Goal: Task Accomplishment & Management: Complete application form

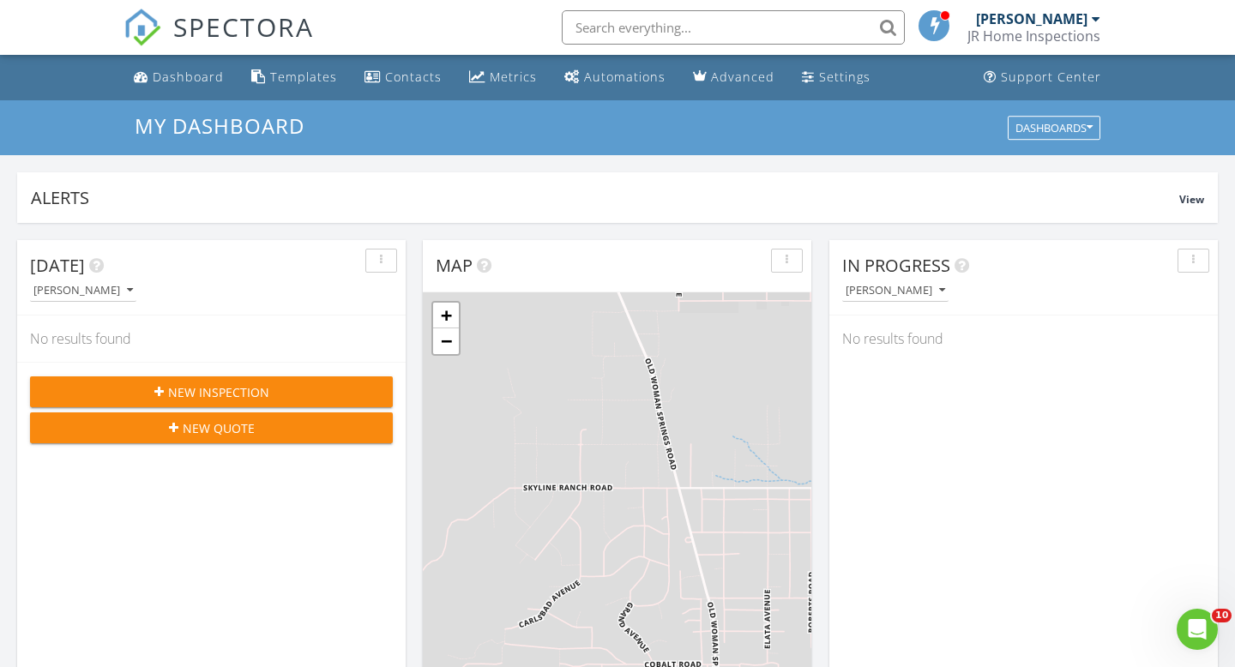
click at [237, 389] on span "New Inspection" at bounding box center [218, 392] width 101 height 18
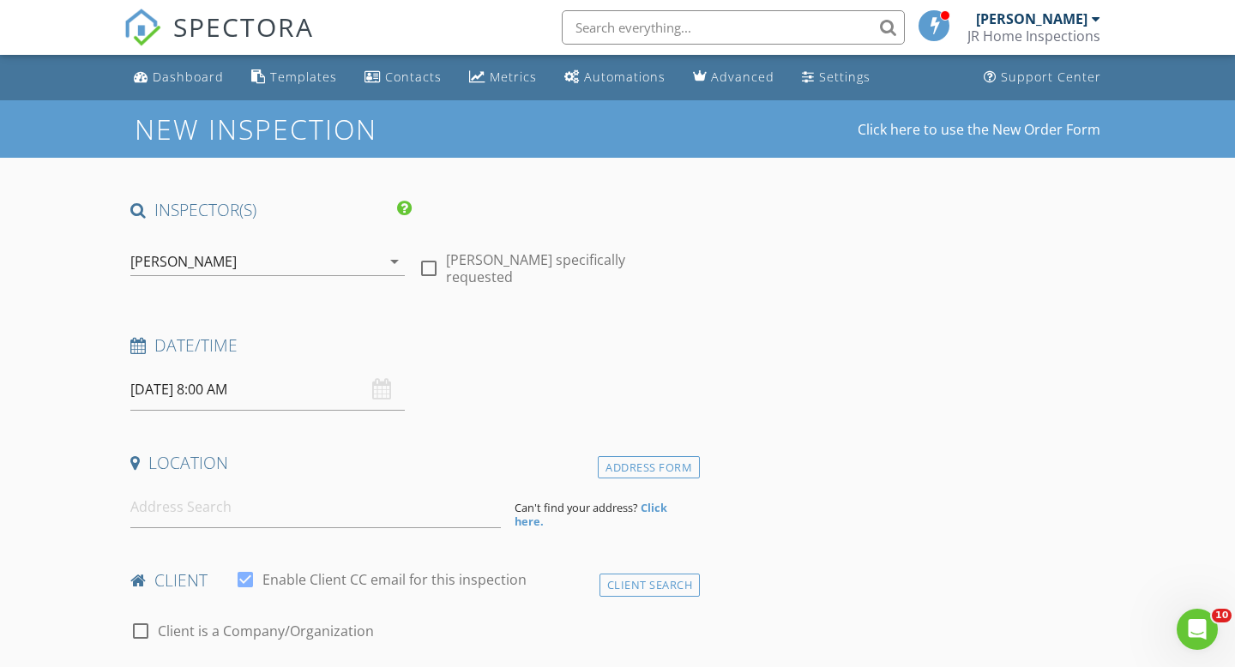
click at [248, 393] on input "[DATE] 8:00 AM" at bounding box center [267, 390] width 274 height 42
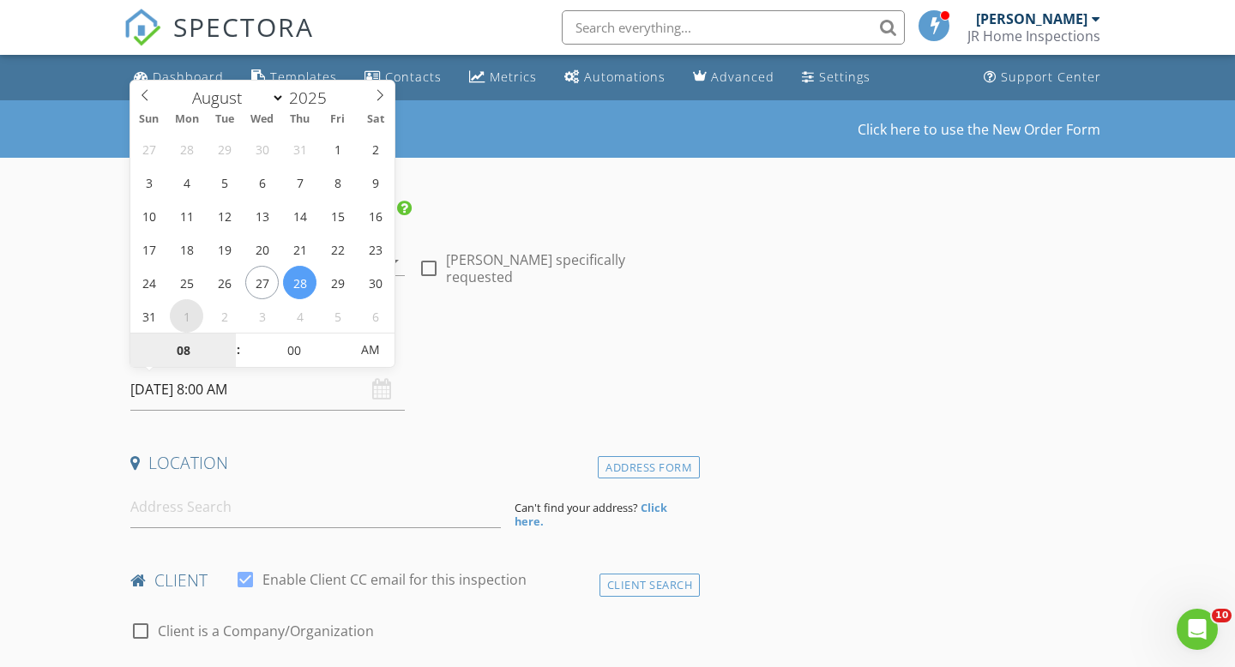
select select "8"
type input "09/01/2025 8:00 AM"
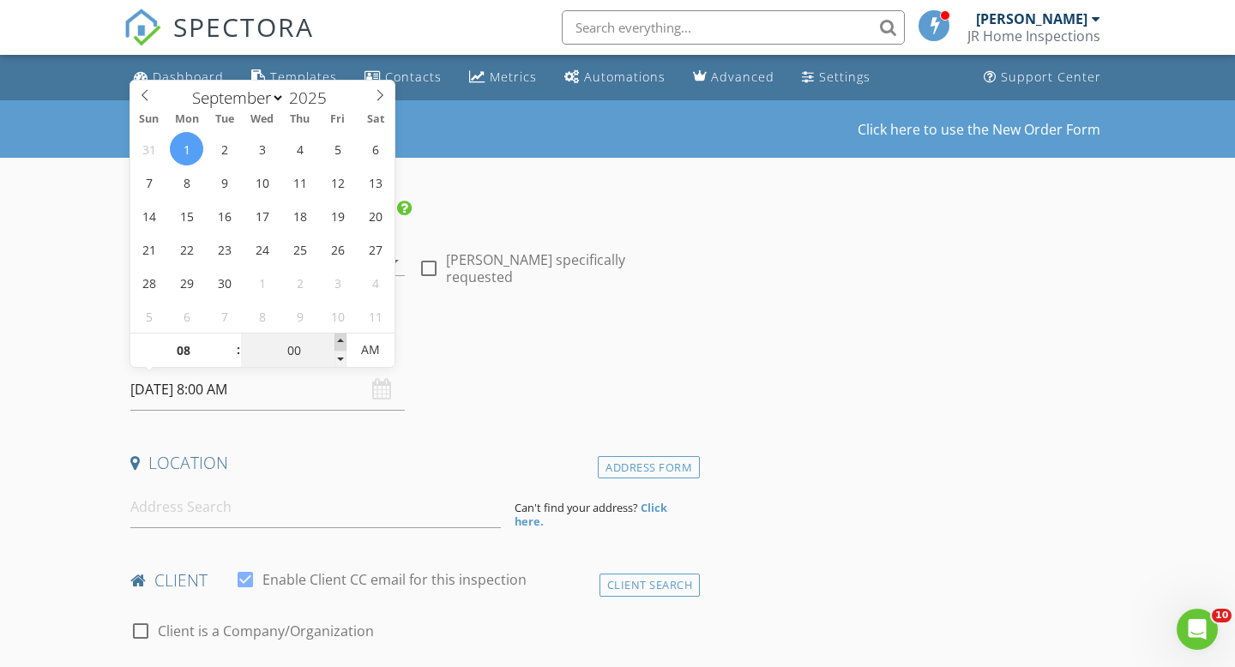
type input "05"
type input "09/01/2025 8:05 AM"
click at [342, 342] on span at bounding box center [341, 342] width 12 height 17
type input "09"
type input "09/01/2025 9:05 AM"
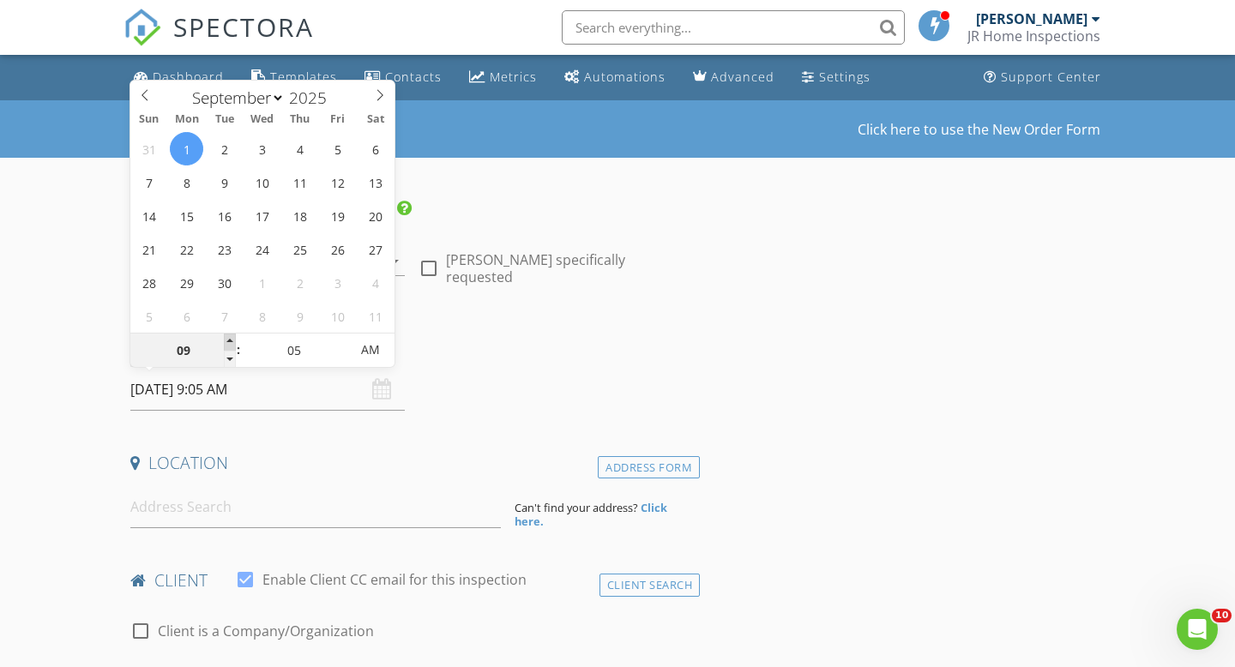
click at [232, 341] on span at bounding box center [230, 342] width 12 height 17
type input "10"
type input "09/01/2025 10:05 AM"
click at [232, 341] on span at bounding box center [230, 342] width 12 height 17
type input "11"
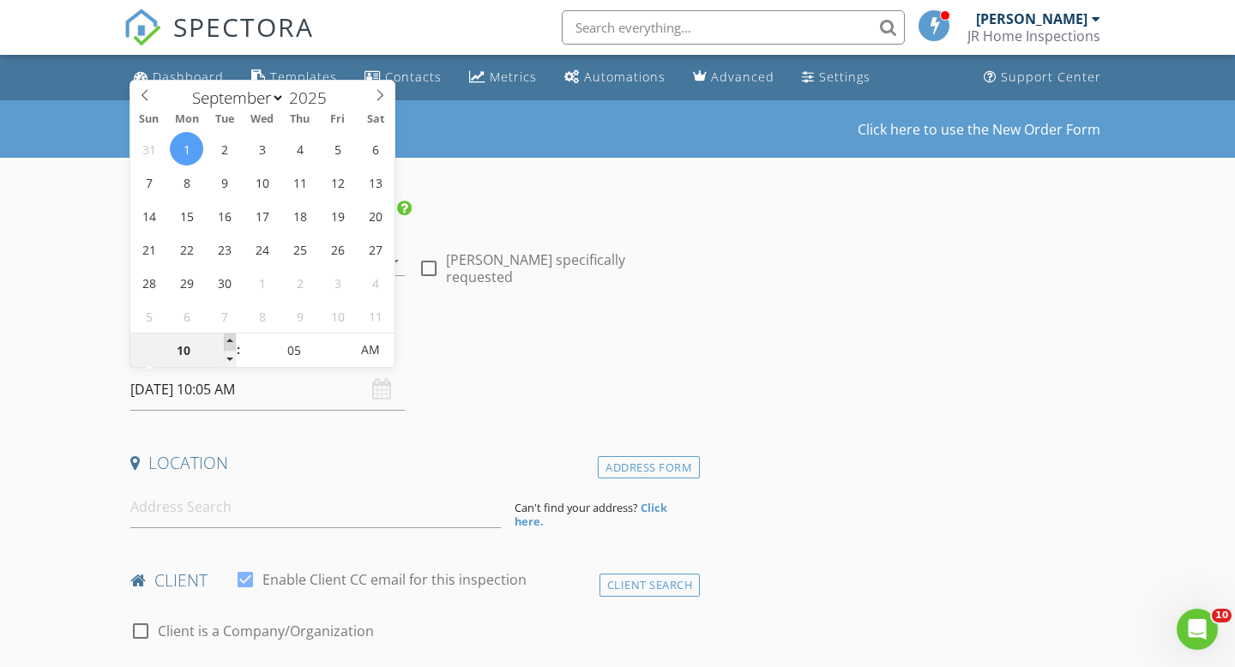
type input "09/01/2025 11:05 AM"
click at [232, 341] on span at bounding box center [230, 342] width 12 height 17
type input "12"
type input "09/01/2025 12:05 PM"
click at [232, 341] on span at bounding box center [230, 342] width 12 height 17
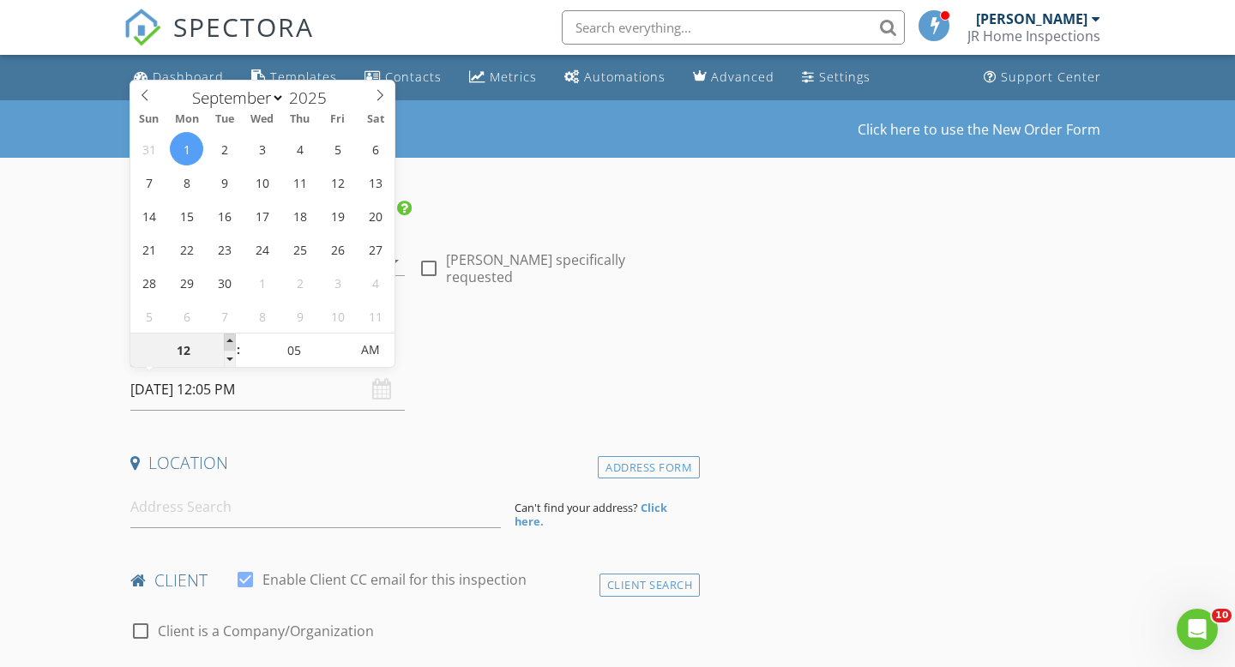
type input "01"
type input "09/01/2025 1:05 PM"
click at [232, 341] on span at bounding box center [230, 342] width 12 height 17
type input "00"
type input "[DATE] 1:00 PM"
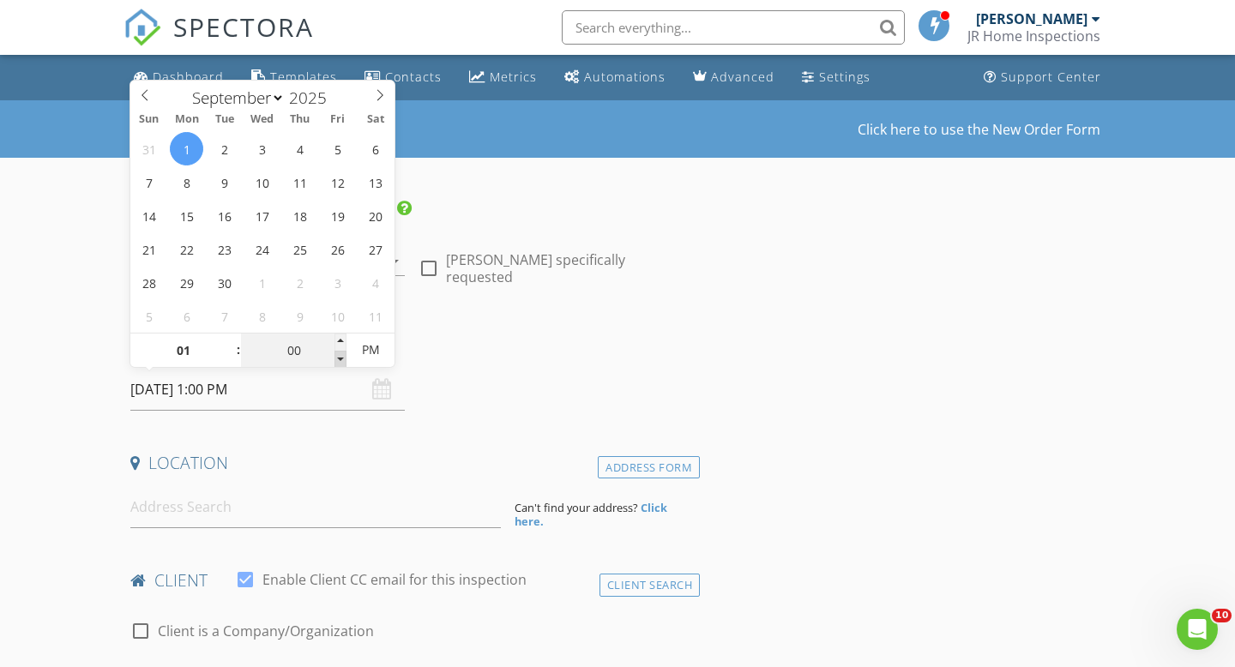
click at [342, 360] on span at bounding box center [341, 359] width 12 height 17
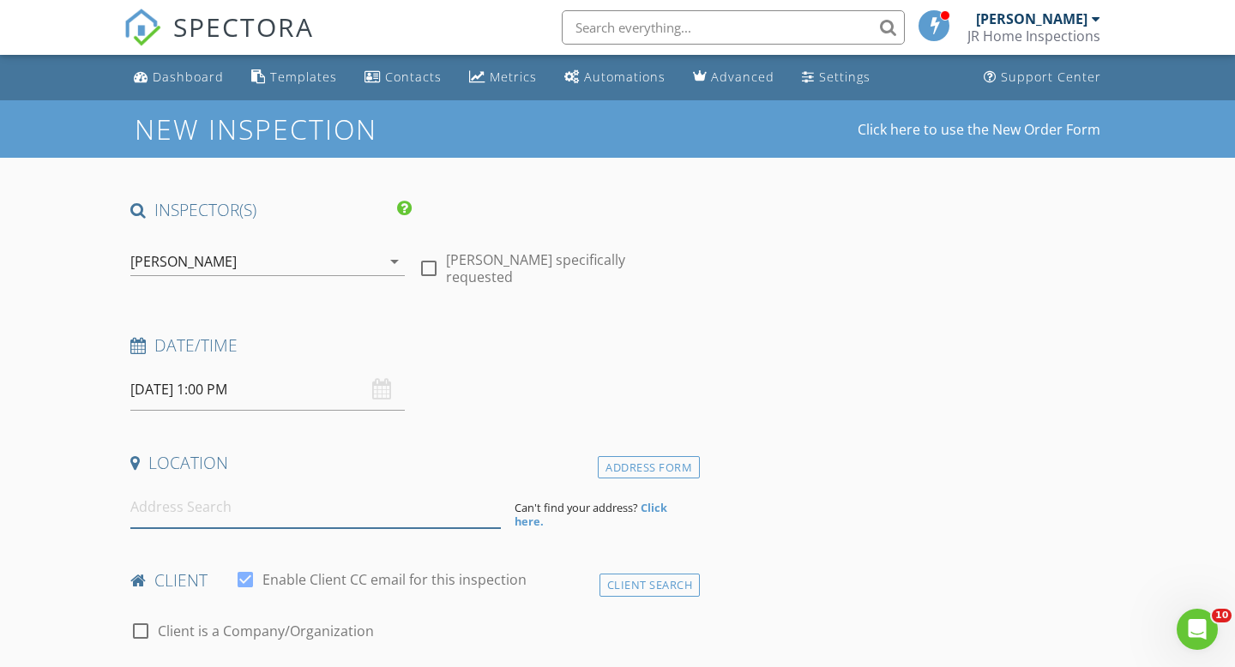
click at [201, 491] on input at bounding box center [315, 507] width 371 height 42
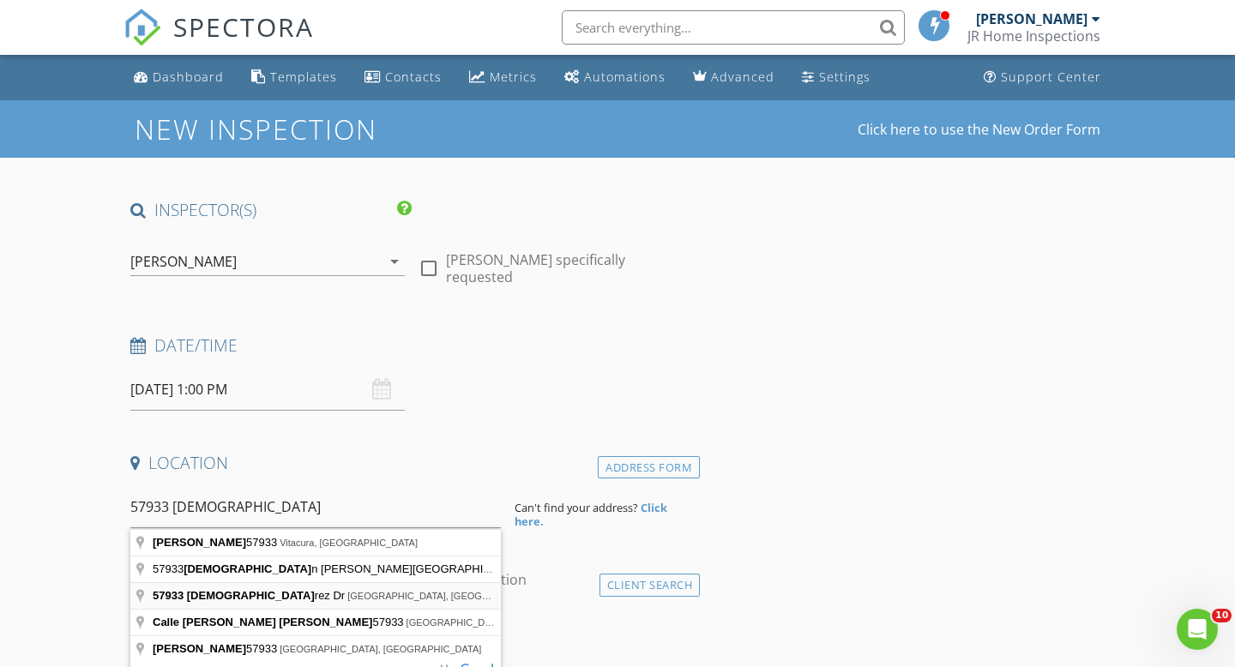
type input "57933 Juarez Dr, Yucca Valley, CA, USA"
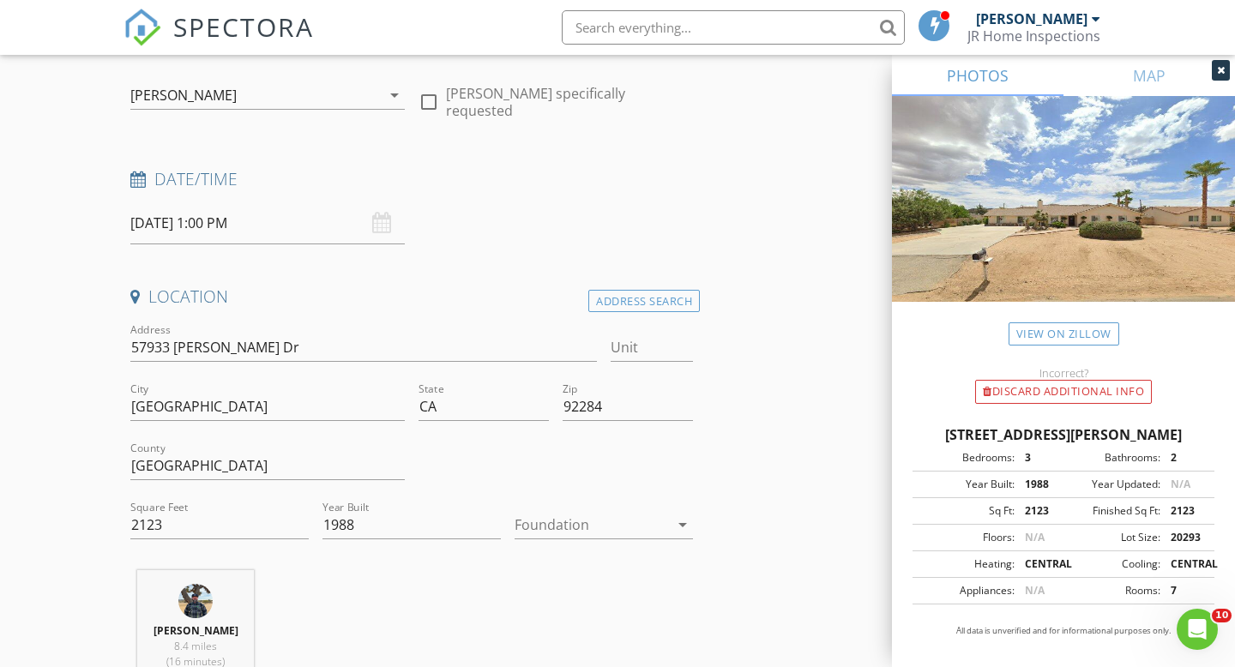
scroll to position [170, 0]
click at [678, 515] on icon "arrow_drop_down" at bounding box center [682, 521] width 21 height 21
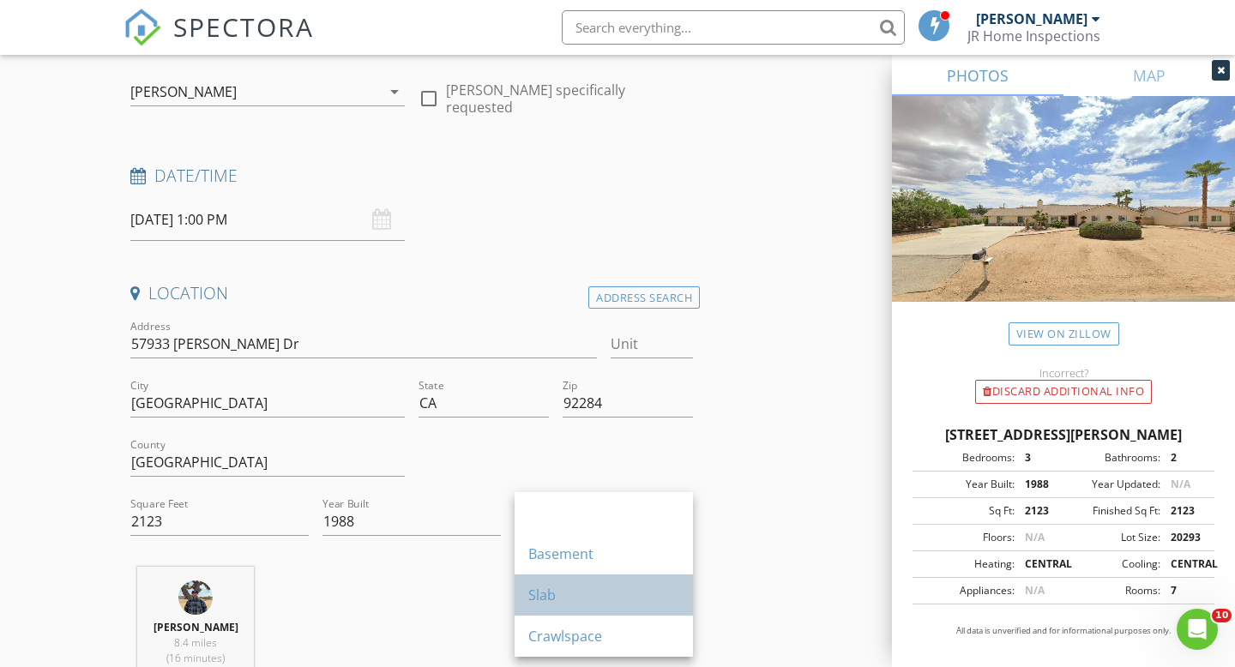
click at [577, 596] on div "Slab" at bounding box center [603, 595] width 151 height 21
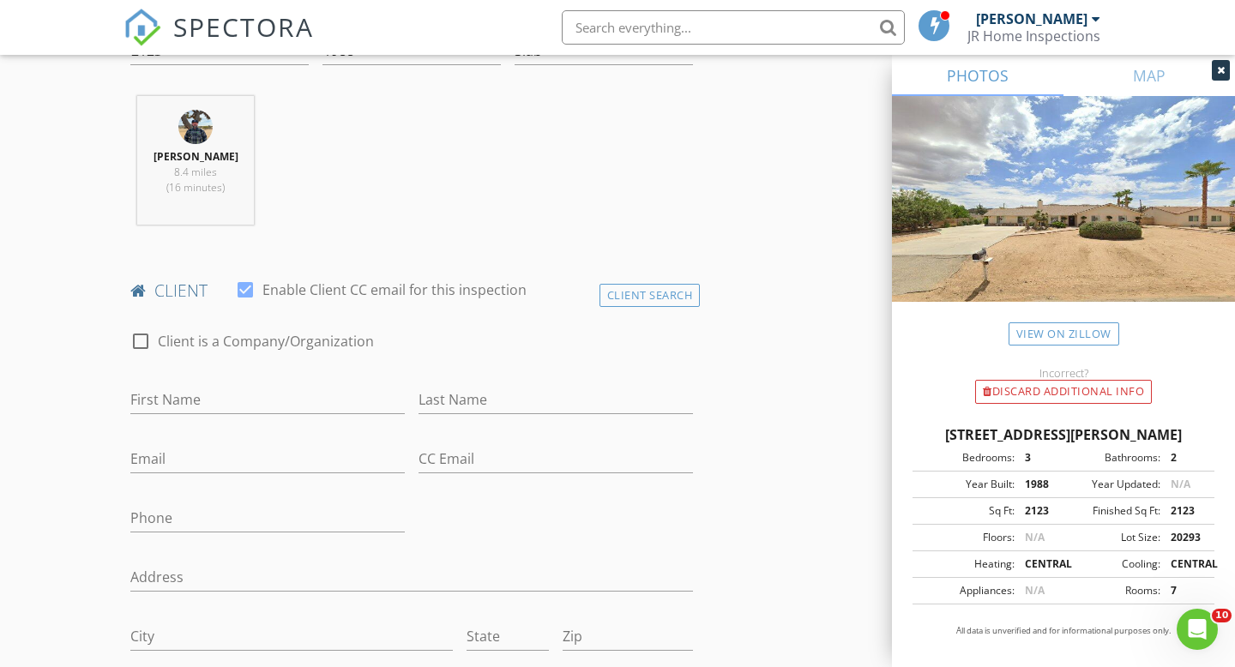
scroll to position [645, 0]
click at [167, 410] on input "First Name" at bounding box center [267, 396] width 274 height 28
type input "Eseban"
click at [167, 469] on input "Email" at bounding box center [267, 455] width 274 height 28
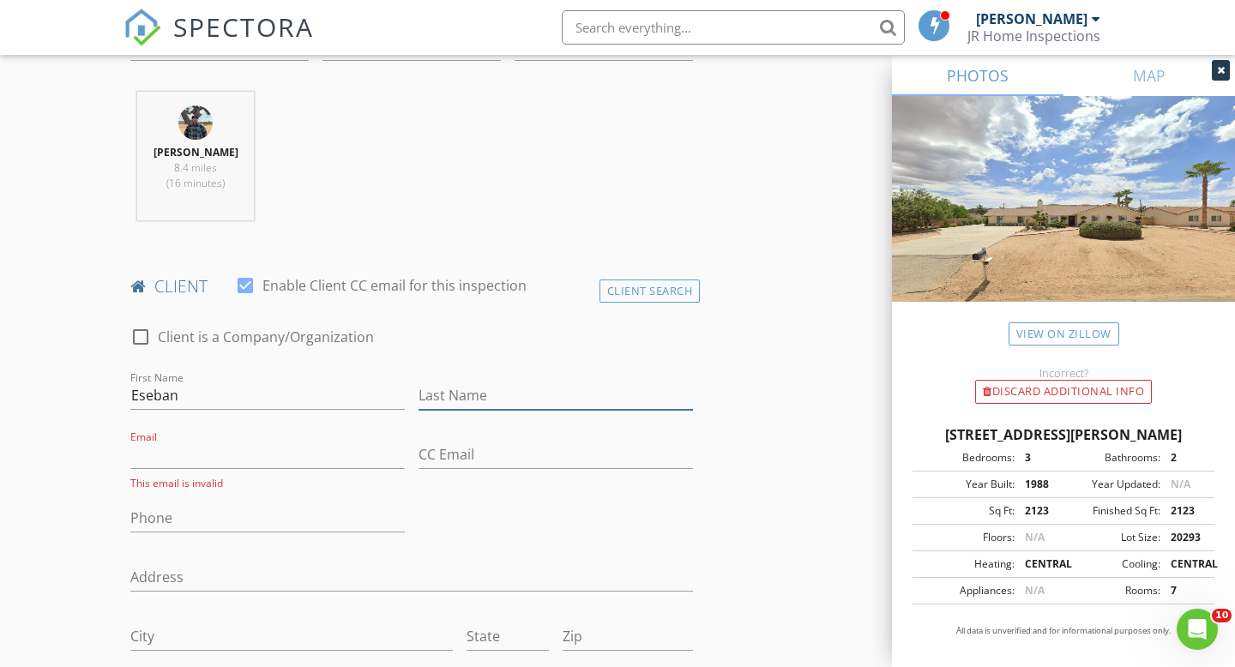
click at [456, 410] on input "Last Name" at bounding box center [556, 396] width 274 height 28
type input "[PERSON_NAME]"
click at [190, 458] on input "Email" at bounding box center [267, 455] width 274 height 28
paste input "[EMAIL_ADDRESS][DOMAIN_NAME]"
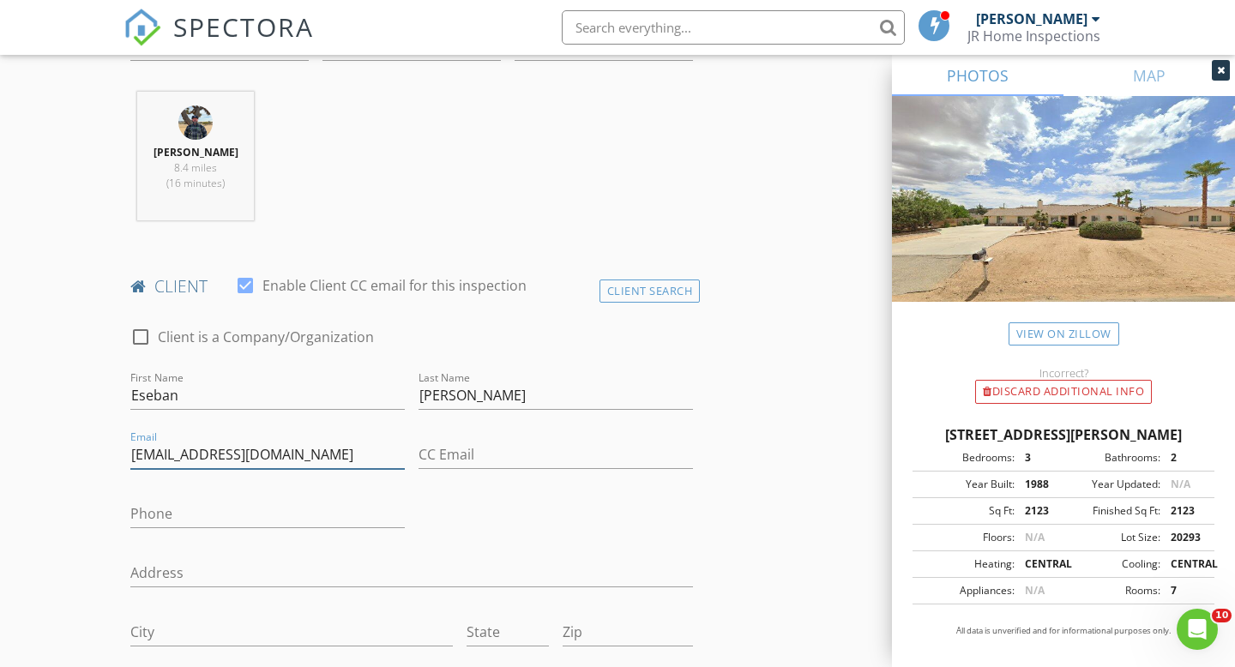
type input "[EMAIL_ADDRESS][DOMAIN_NAME]"
click at [154, 528] on input "Phone" at bounding box center [267, 514] width 274 height 28
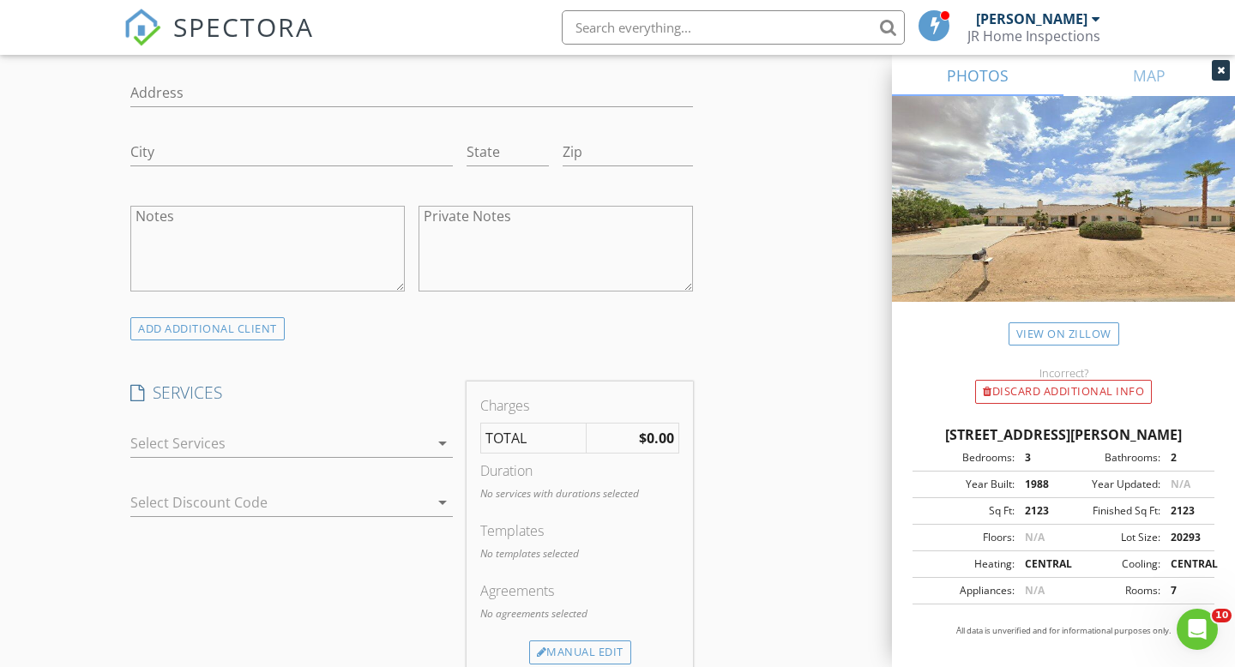
scroll to position [1132, 0]
type input "[PHONE_NUMBER]"
click at [341, 448] on div at bounding box center [279, 436] width 298 height 27
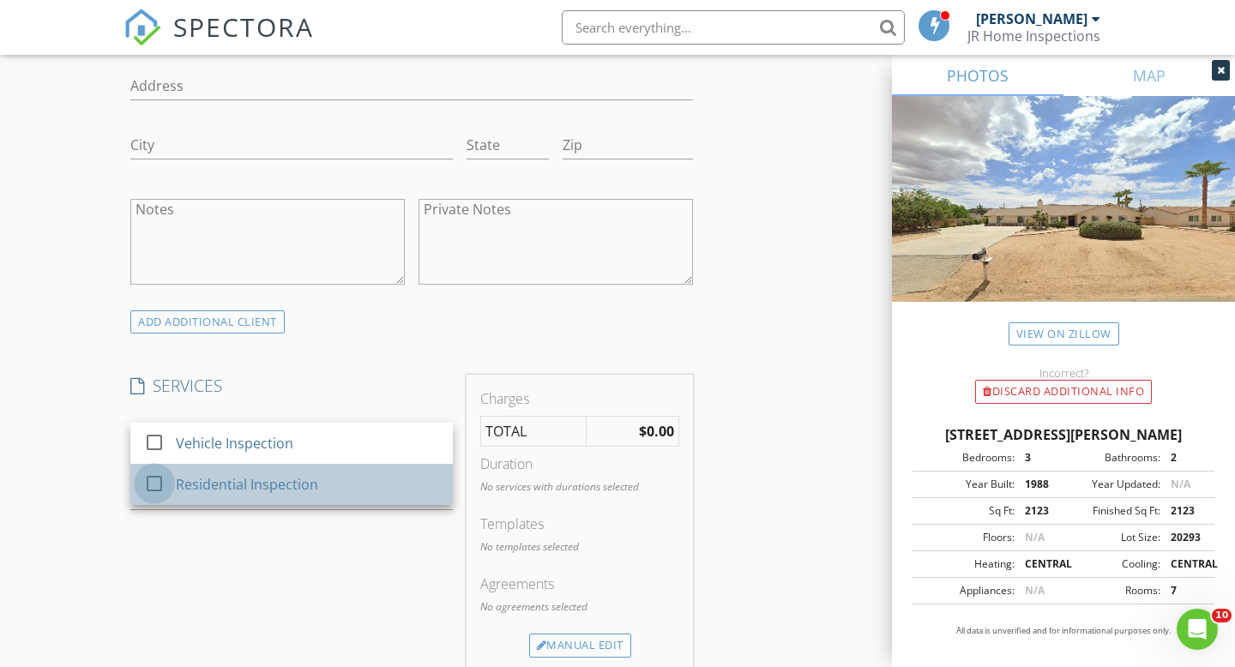
click at [149, 498] on div at bounding box center [154, 483] width 29 height 29
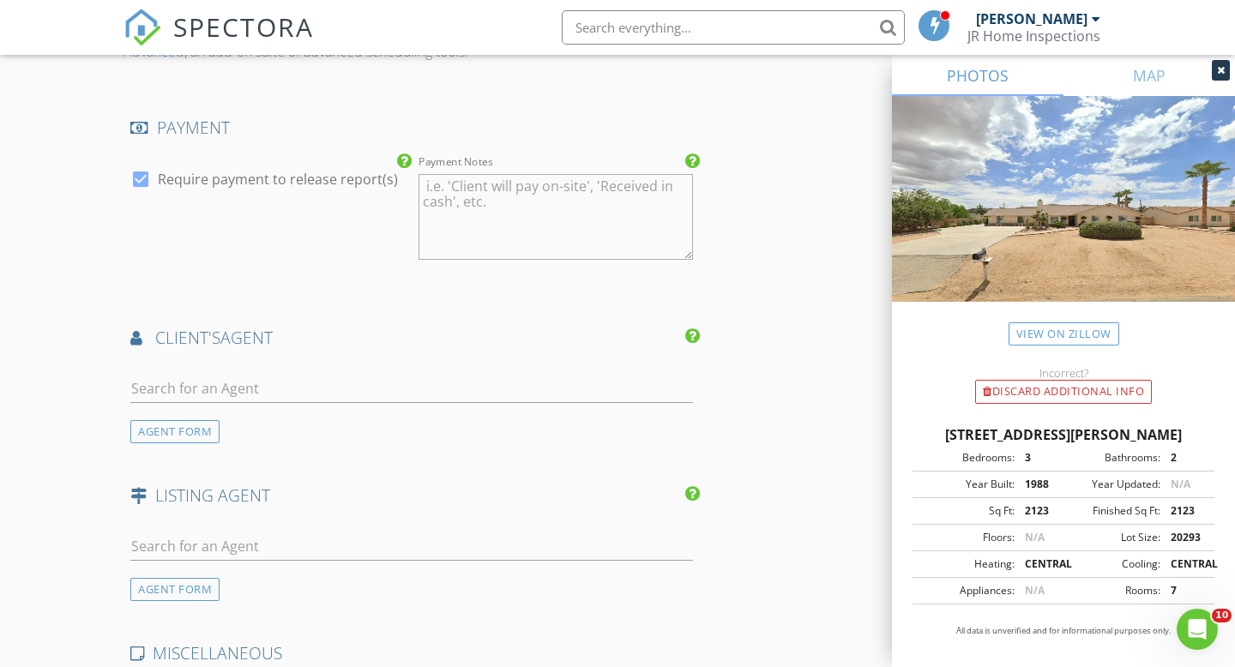
scroll to position [1941, 0]
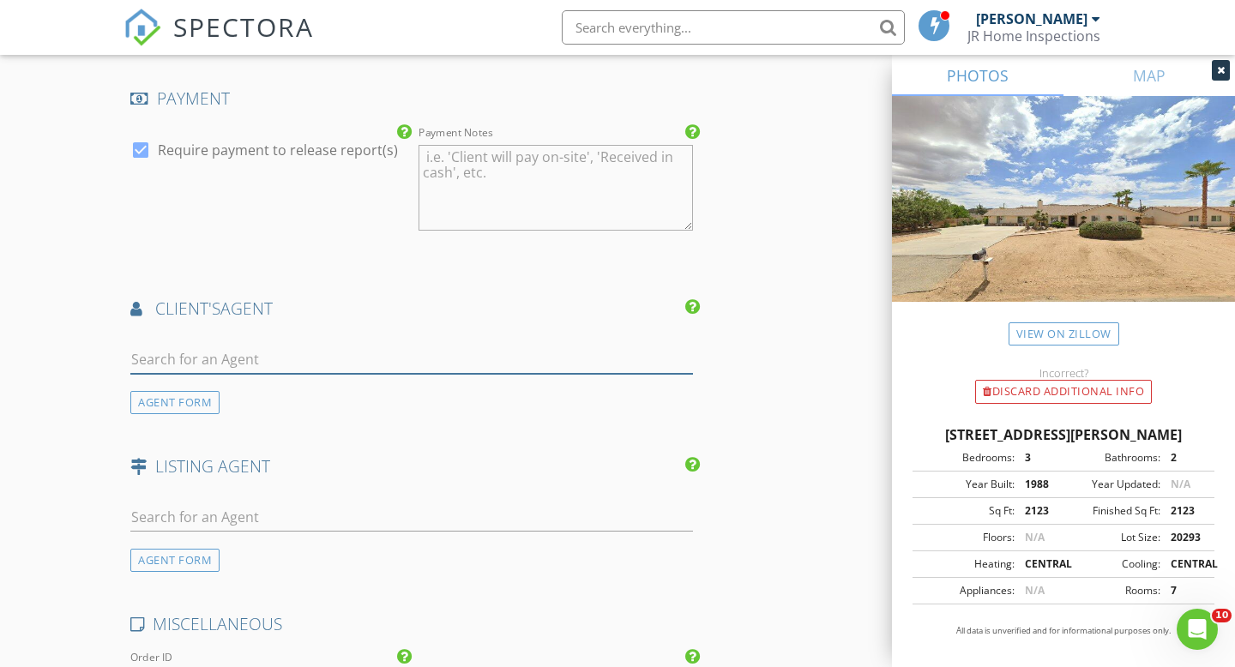
click at [190, 374] on input "text" at bounding box center [411, 360] width 563 height 28
type input "[PERSON_NAME]"
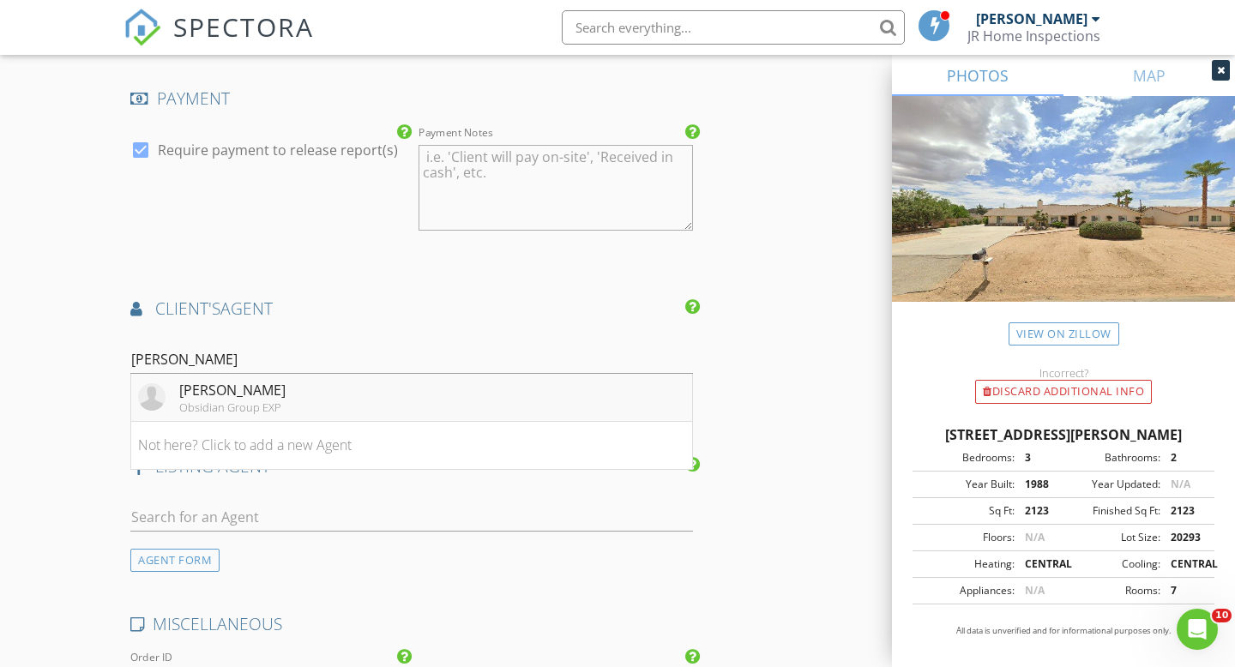
click at [241, 401] on div "[PERSON_NAME]" at bounding box center [232, 390] width 106 height 21
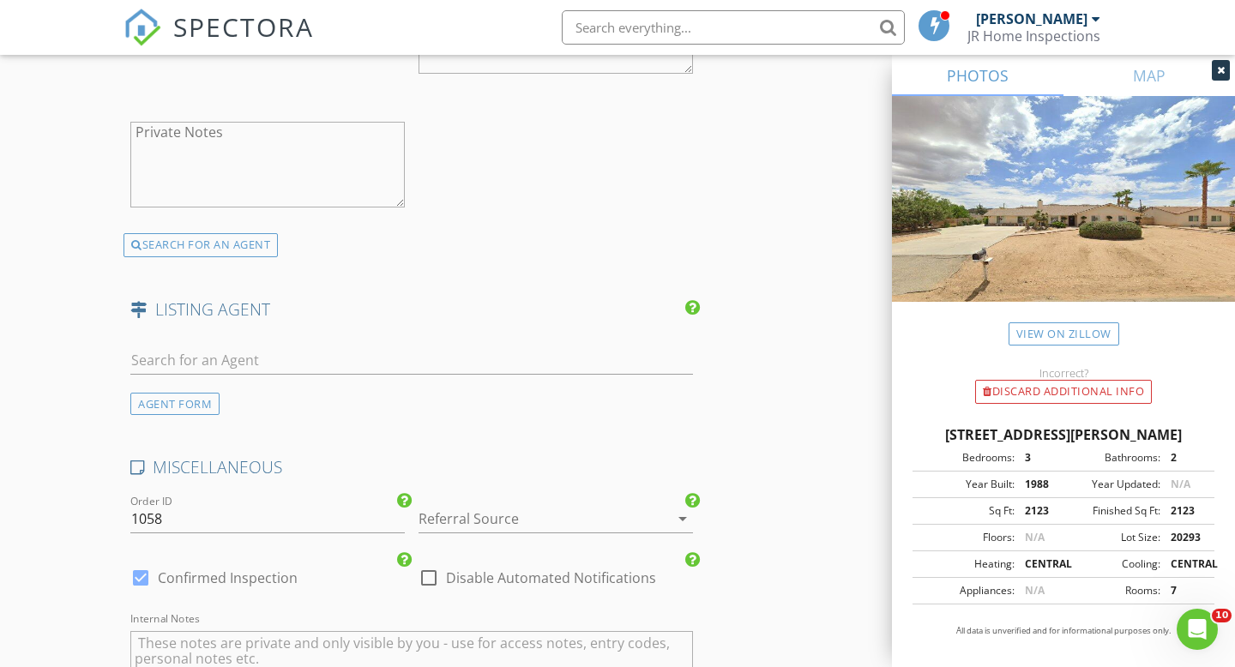
scroll to position [3006, 0]
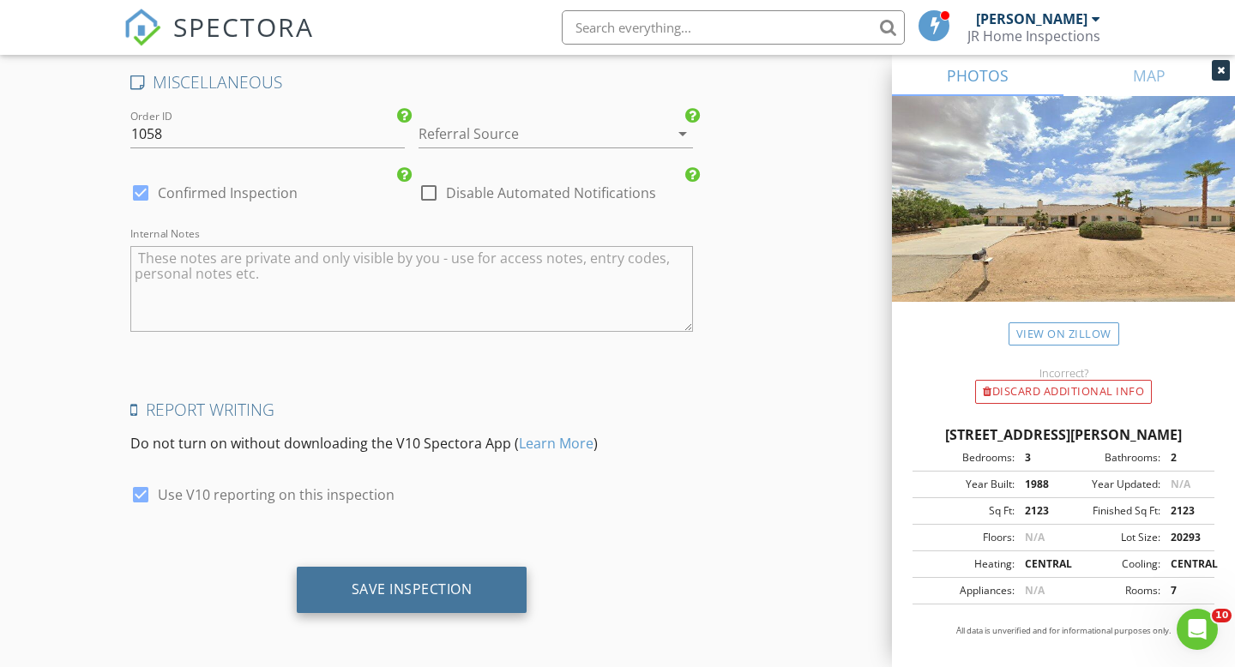
click at [395, 600] on div "Save Inspection" at bounding box center [412, 590] width 231 height 46
